Goal: Task Accomplishment & Management: Complete application form

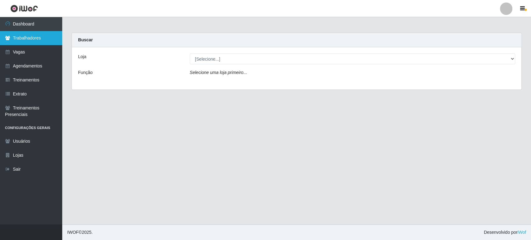
click at [31, 40] on link "Trabalhadores" at bounding box center [31, 38] width 62 height 14
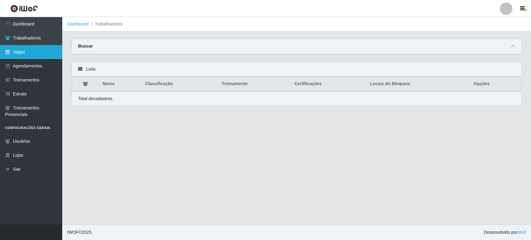
click at [42, 45] on link "Vagas" at bounding box center [31, 52] width 62 height 14
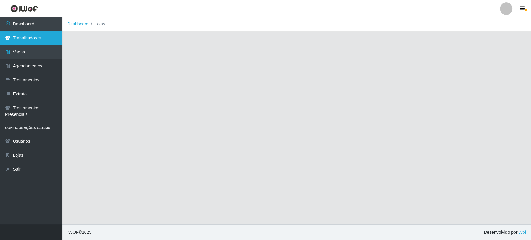
click at [53, 37] on link "Trabalhadores" at bounding box center [31, 38] width 62 height 14
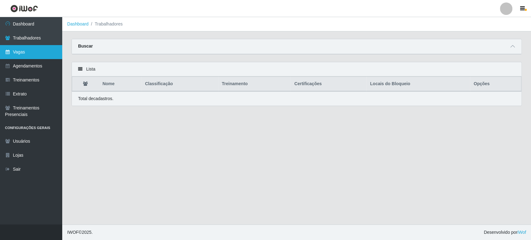
click at [35, 49] on link "Vagas" at bounding box center [31, 52] width 62 height 14
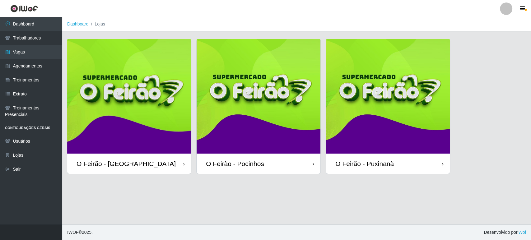
click at [137, 105] on img at bounding box center [129, 96] width 124 height 115
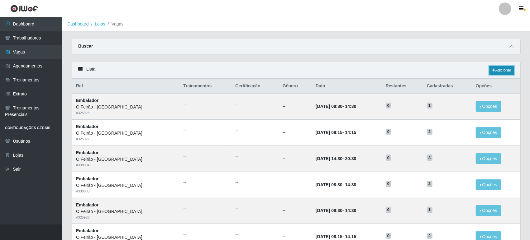
click at [503, 72] on link "Adicionar" at bounding box center [501, 70] width 25 height 9
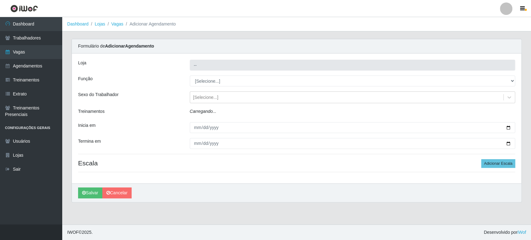
type input "O Feirão - [GEOGRAPHIC_DATA]"
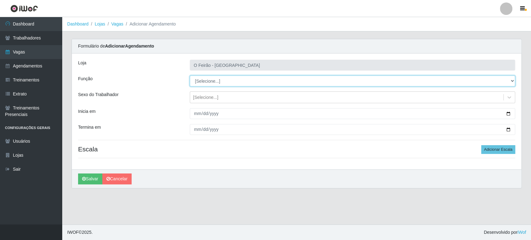
click at [271, 83] on select "[Selecione...] ASG ASG + ASG ++ Embalador Embalador + Embalador ++ Operador de …" at bounding box center [353, 81] width 326 height 11
select select "1"
click at [190, 76] on select "[Selecione...] ASG ASG + ASG ++ Embalador Embalador + Embalador ++ Operador de …" at bounding box center [353, 81] width 326 height 11
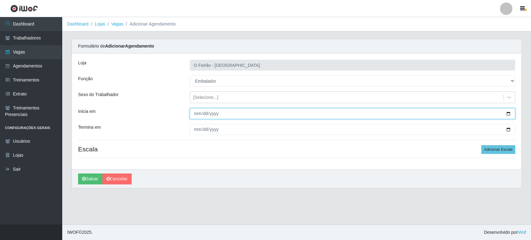
click at [509, 114] on input "Inicia em" at bounding box center [353, 113] width 326 height 11
type input "[DATE]"
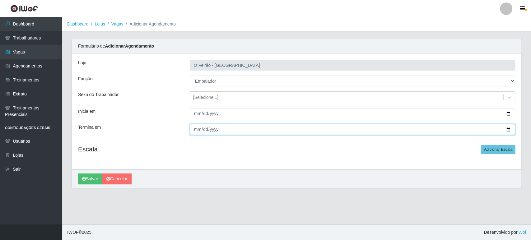
click at [507, 129] on input "Termina em" at bounding box center [353, 129] width 326 height 11
type input "[DATE]"
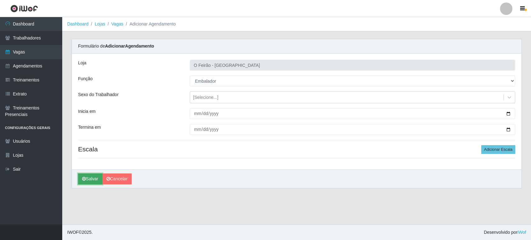
click at [102, 181] on button "Salvar" at bounding box center [90, 179] width 24 height 11
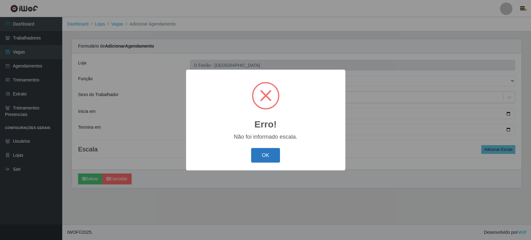
click at [263, 154] on button "OK" at bounding box center [265, 155] width 29 height 15
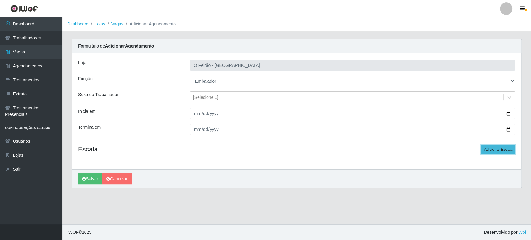
click at [507, 149] on button "Adicionar Escala" at bounding box center [499, 149] width 34 height 9
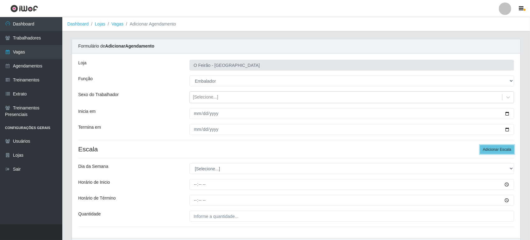
scroll to position [40, 0]
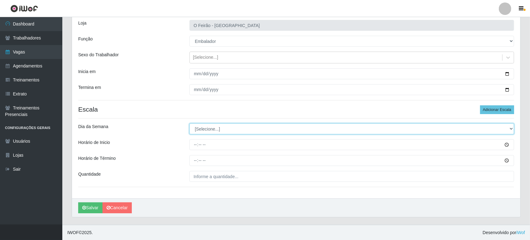
click at [247, 127] on select "[Selecione...] Segunda Terça Quarta Quinta Sexta Sábado Domingo" at bounding box center [351, 129] width 324 height 11
click at [238, 130] on select "[Selecione...] Segunda Terça Quarta Quinta Sexta Sábado Domingo" at bounding box center [351, 129] width 324 height 11
select select "2"
click at [189, 124] on select "[Selecione...] Segunda Terça Quarta Quinta Sexta Sábado Domingo" at bounding box center [351, 129] width 324 height 11
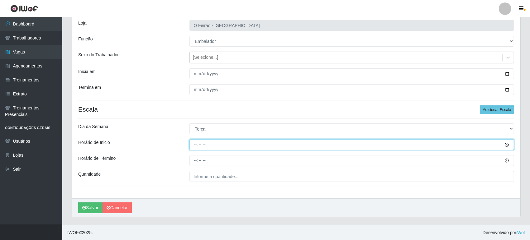
click at [507, 144] on input "Horário de Inicio" at bounding box center [351, 144] width 324 height 11
click at [256, 145] on input "Horário de Inicio" at bounding box center [351, 144] width 324 height 11
click at [256, 145] on input "08:00" at bounding box center [351, 144] width 324 height 11
click at [195, 144] on input "08:00" at bounding box center [351, 144] width 324 height 11
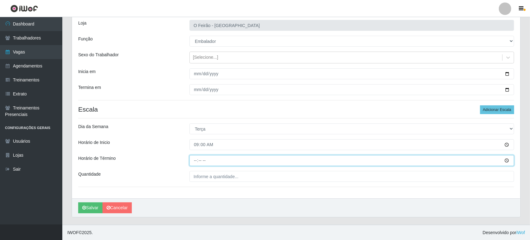
click at [197, 159] on input "Horário de Término" at bounding box center [351, 160] width 324 height 11
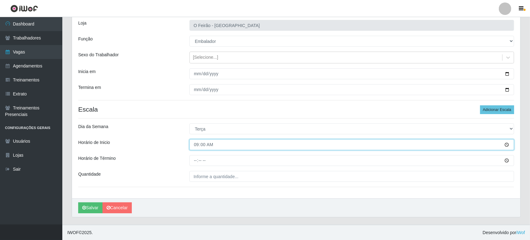
click at [195, 144] on input "09:00" at bounding box center [351, 144] width 324 height 11
type input "14:00"
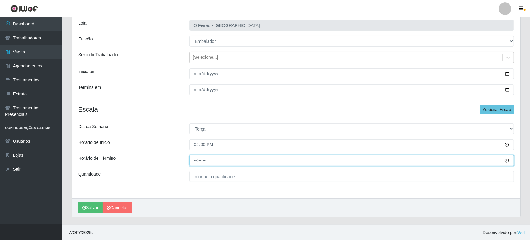
click at [194, 159] on input "Horário de Término" at bounding box center [351, 160] width 324 height 11
type input "20:00"
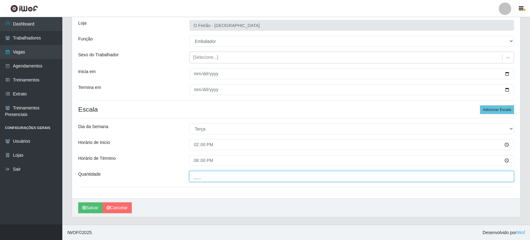
click at [233, 179] on input "___" at bounding box center [351, 176] width 324 height 11
type input "1__"
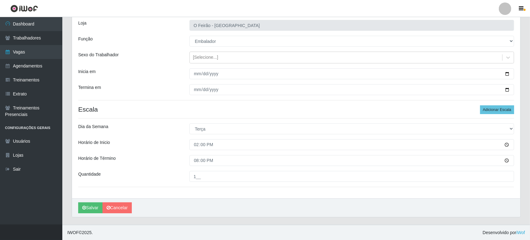
click at [263, 118] on div "Loja O Feirão - [GEOGRAPHIC_DATA] Função [Selecione...] ASG ASG + ASG ++ Embala…" at bounding box center [296, 106] width 448 height 185
click at [84, 106] on h4 "Escala Adicionar Escala" at bounding box center [295, 110] width 435 height 8
click at [229, 114] on div "Loja O Feirão - [GEOGRAPHIC_DATA] Função [Selecione...] ASG ASG + ASG ++ Embala…" at bounding box center [296, 106] width 448 height 185
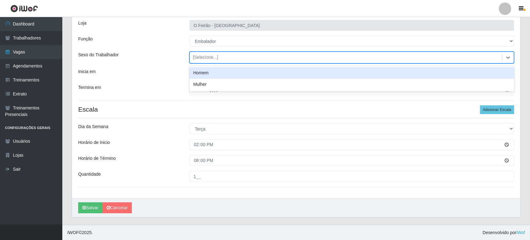
click at [215, 54] on div "[Selecione...]" at bounding box center [346, 58] width 312 height 10
click at [215, 55] on div "[Selecione...]" at bounding box center [205, 57] width 25 height 7
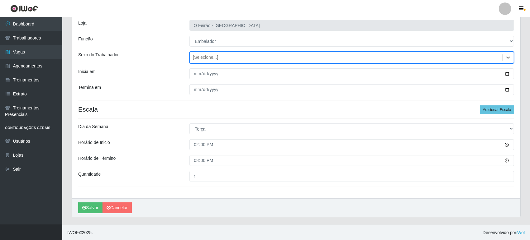
click at [187, 112] on h4 "Escala Adicionar Escala" at bounding box center [295, 110] width 435 height 8
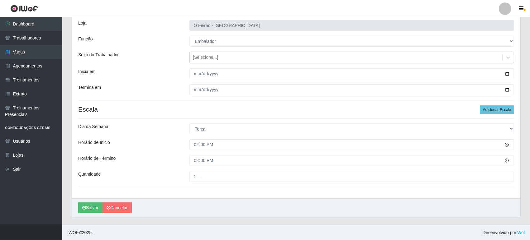
drag, startPoint x: 191, startPoint y: 106, endPoint x: 188, endPoint y: 111, distance: 5.2
click at [191, 106] on h4 "Escala Adicionar Escala" at bounding box center [295, 110] width 435 height 8
click at [89, 208] on button "Salvar" at bounding box center [90, 208] width 24 height 11
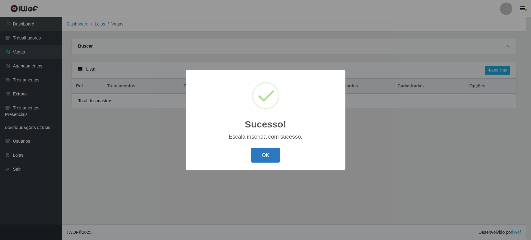
click at [270, 152] on button "OK" at bounding box center [265, 155] width 29 height 15
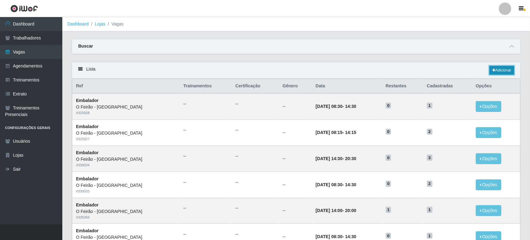
click at [502, 70] on link "Adicionar" at bounding box center [501, 70] width 25 height 9
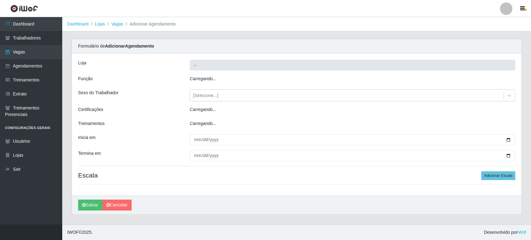
type input "O Feirão - [GEOGRAPHIC_DATA]"
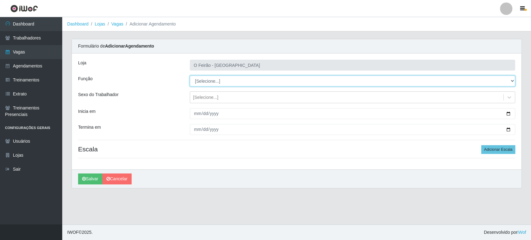
click at [220, 86] on select "[Selecione...] ASG ASG + ASG ++ Embalador Embalador + Embalador ++ Operador de …" at bounding box center [353, 81] width 326 height 11
select select "1"
click at [190, 76] on select "[Selecione...] ASG ASG + ASG ++ Embalador Embalador + Embalador ++ Operador de …" at bounding box center [353, 81] width 326 height 11
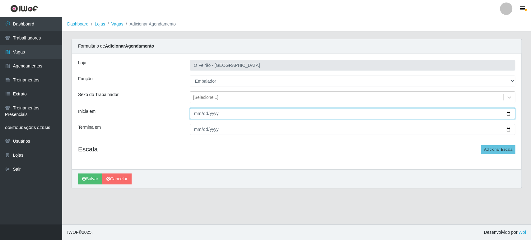
click at [506, 113] on input "Inicia em" at bounding box center [353, 113] width 326 height 11
click at [509, 114] on input "Inicia em" at bounding box center [353, 113] width 326 height 11
type input "[DATE]"
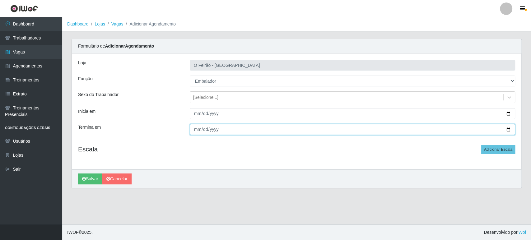
click at [508, 129] on input "Termina em" at bounding box center [353, 129] width 326 height 11
type input "[DATE]"
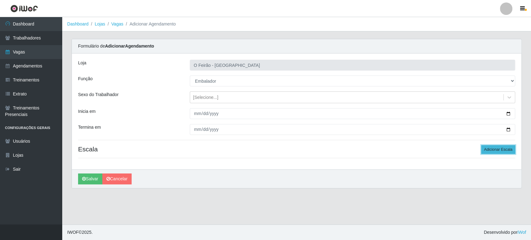
click at [498, 149] on button "Adicionar Escala" at bounding box center [499, 149] width 34 height 9
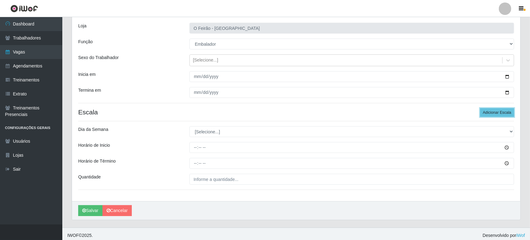
scroll to position [40, 0]
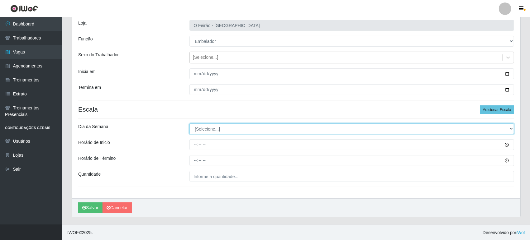
drag, startPoint x: 230, startPoint y: 127, endPoint x: 230, endPoint y: 140, distance: 12.8
click at [230, 127] on select "[Selecione...] Segunda Terça Quarta Quinta Sexta Sábado Domingo" at bounding box center [351, 129] width 324 height 11
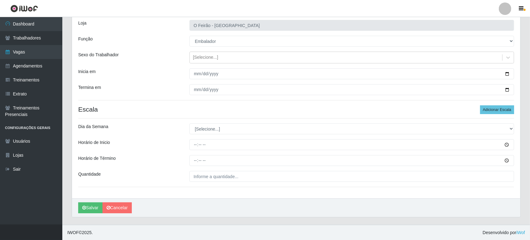
click at [220, 121] on div "Loja O Feirão - [GEOGRAPHIC_DATA] Função [Selecione...] ASG ASG + ASG ++ Embala…" at bounding box center [296, 106] width 448 height 185
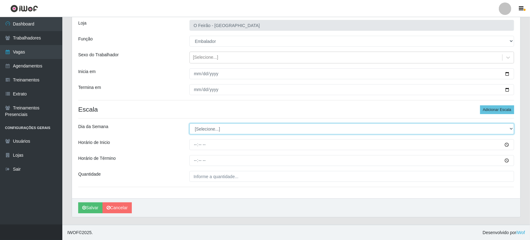
drag, startPoint x: 219, startPoint y: 128, endPoint x: 218, endPoint y: 131, distance: 3.5
click at [219, 128] on select "[Selecione...] Segunda Terça Quarta Quinta Sexta Sábado Domingo" at bounding box center [351, 129] width 324 height 11
select select "3"
click at [189, 124] on select "[Selecione...] Segunda Terça Quarta Quinta Sexta Sábado Domingo" at bounding box center [351, 129] width 324 height 11
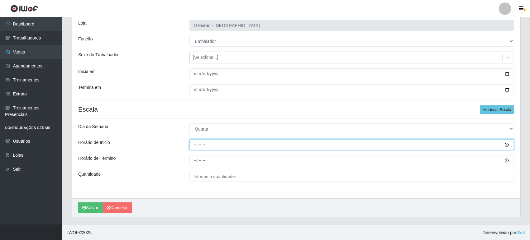
click at [214, 143] on input "Horário de Inicio" at bounding box center [351, 144] width 324 height 11
type input "14:00"
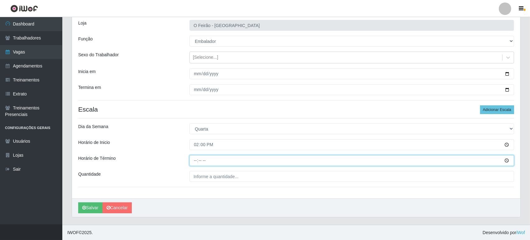
click at [208, 161] on input "Horário de Término" at bounding box center [351, 160] width 324 height 11
type input "20:00"
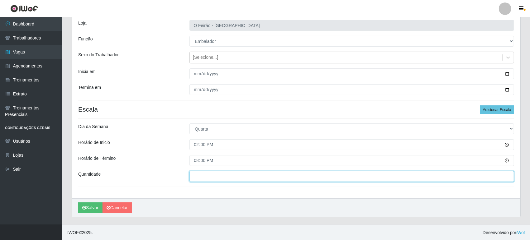
click at [213, 178] on input "___" at bounding box center [351, 176] width 324 height 11
type input "1__"
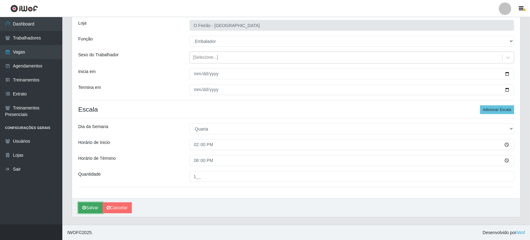
click at [91, 205] on button "Salvar" at bounding box center [90, 208] width 24 height 11
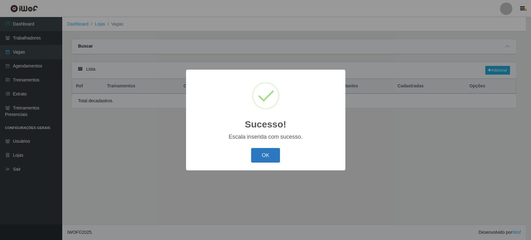
click at [273, 161] on button "OK" at bounding box center [265, 155] width 29 height 15
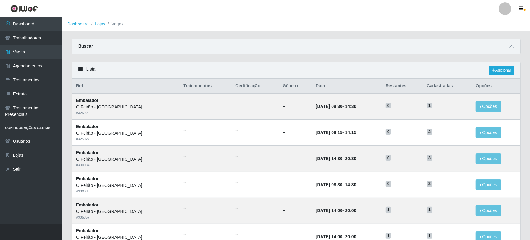
click at [510, 66] on div "Lista Adicionar" at bounding box center [296, 70] width 448 height 16
click at [506, 73] on link "Adicionar" at bounding box center [501, 70] width 25 height 9
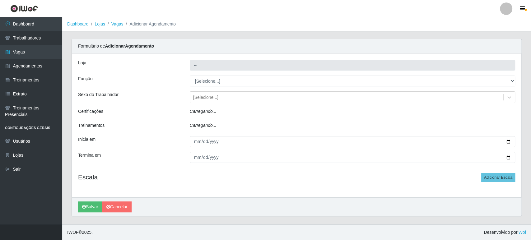
type input "O Feirão - [GEOGRAPHIC_DATA]"
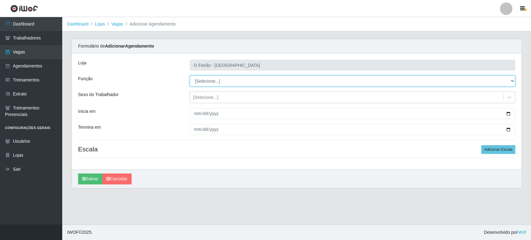
click at [294, 81] on select "[Selecione...] ASG ASG + ASG ++ Embalador Embalador + Embalador ++ Operador de …" at bounding box center [353, 81] width 326 height 11
select select "1"
click at [190, 76] on select "[Selecione...] ASG ASG + ASG ++ Embalador Embalador + Embalador ++ Operador de …" at bounding box center [353, 81] width 326 height 11
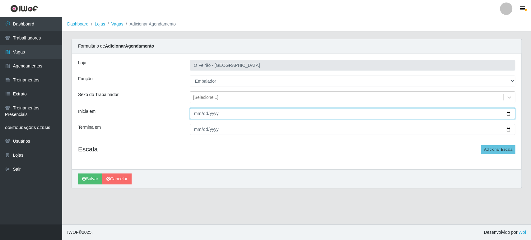
click at [509, 112] on input "Inicia em" at bounding box center [353, 113] width 326 height 11
type input "[DATE]"
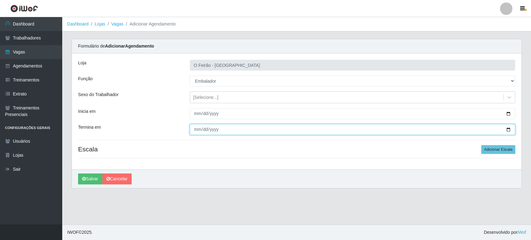
click at [509, 129] on input "Termina em" at bounding box center [353, 129] width 326 height 11
type input "[DATE]"
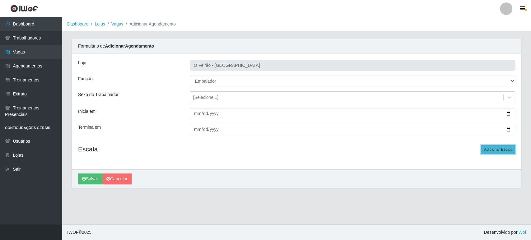
click at [493, 147] on button "Adicionar Escala" at bounding box center [499, 149] width 34 height 9
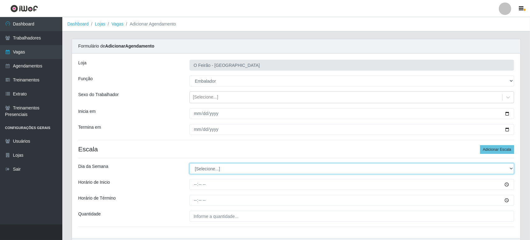
click at [214, 170] on select "[Selecione...] Segunda Terça Quarta Quinta Sexta Sábado Domingo" at bounding box center [351, 168] width 324 height 11
select select "4"
click at [189, 163] on select "[Selecione...] Segunda Terça Quarta Quinta Sexta Sábado Domingo" at bounding box center [351, 168] width 324 height 11
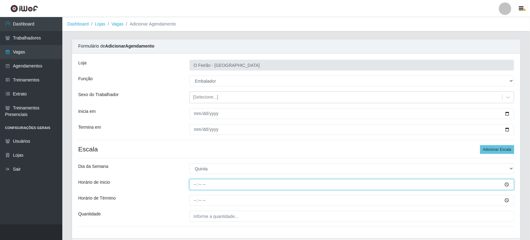
click at [213, 186] on input "Horário de Inicio" at bounding box center [351, 184] width 324 height 11
type input "14:00"
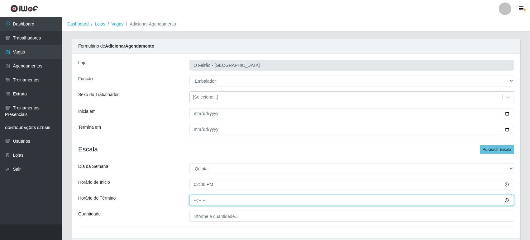
click at [224, 198] on input "Horário de Término" at bounding box center [351, 200] width 324 height 11
type input "20:00"
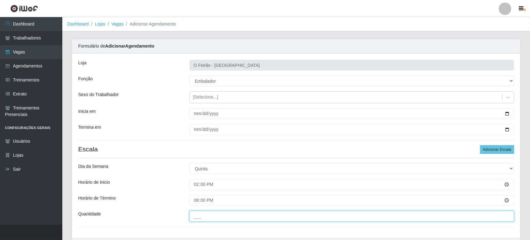
click at [253, 217] on input "___" at bounding box center [351, 216] width 324 height 11
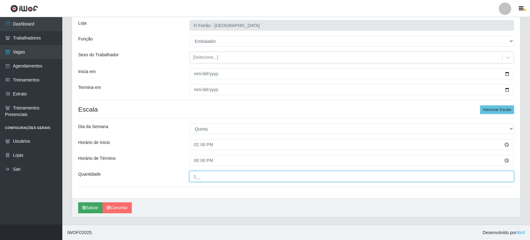
type input "1__"
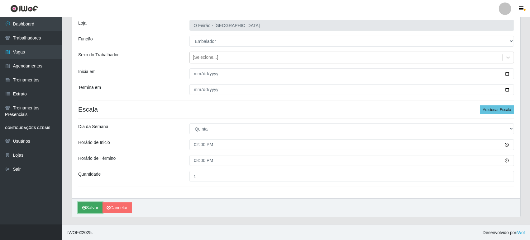
click at [80, 203] on button "Salvar" at bounding box center [90, 208] width 24 height 11
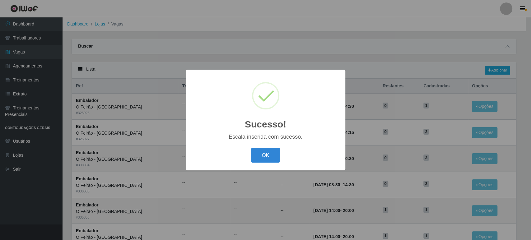
click at [251, 148] on button "OK" at bounding box center [265, 155] width 29 height 15
